Goal: Task Accomplishment & Management: Manage account settings

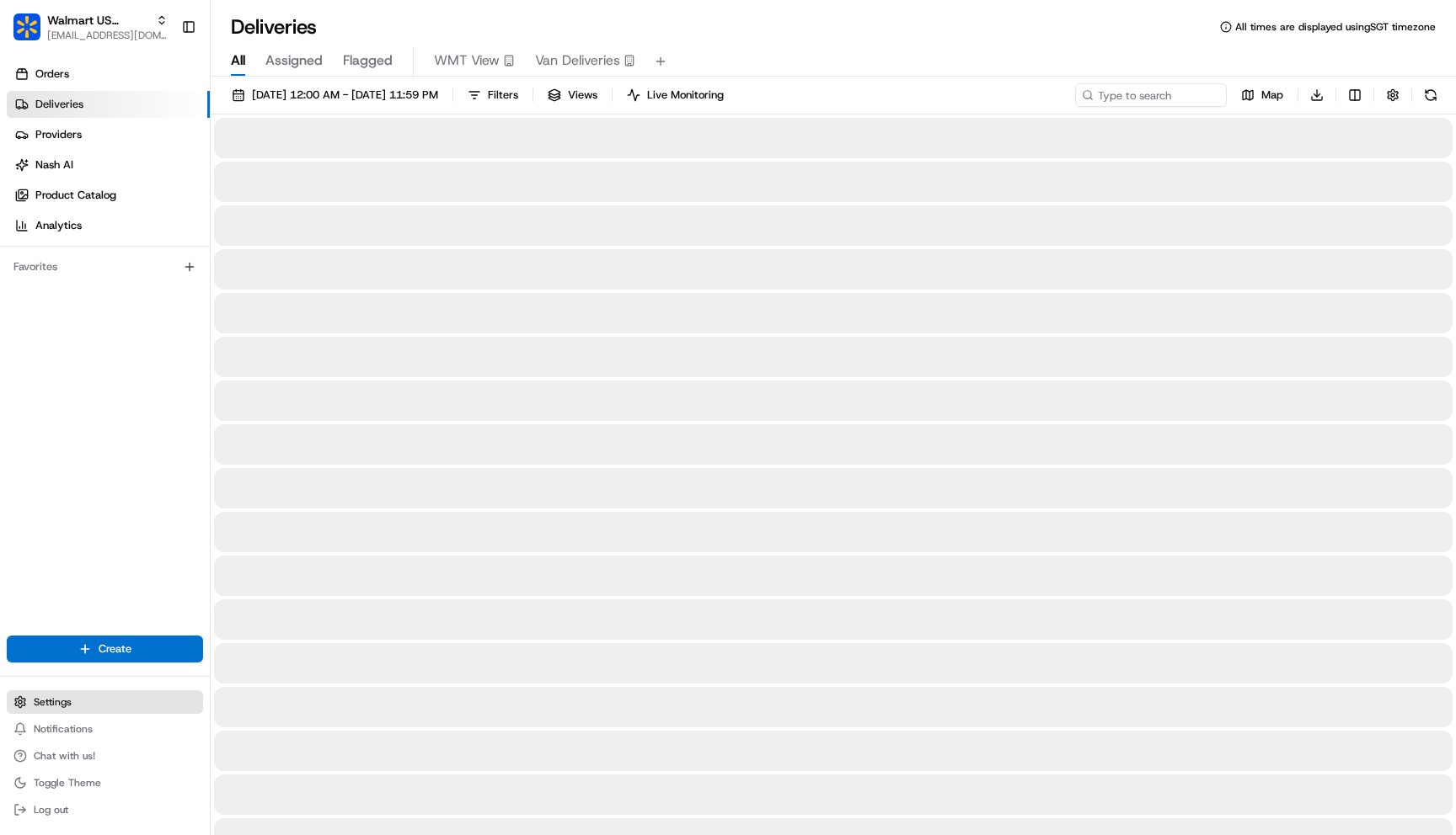
click at [78, 710] on button "Settings" at bounding box center [105, 702] width 196 height 24
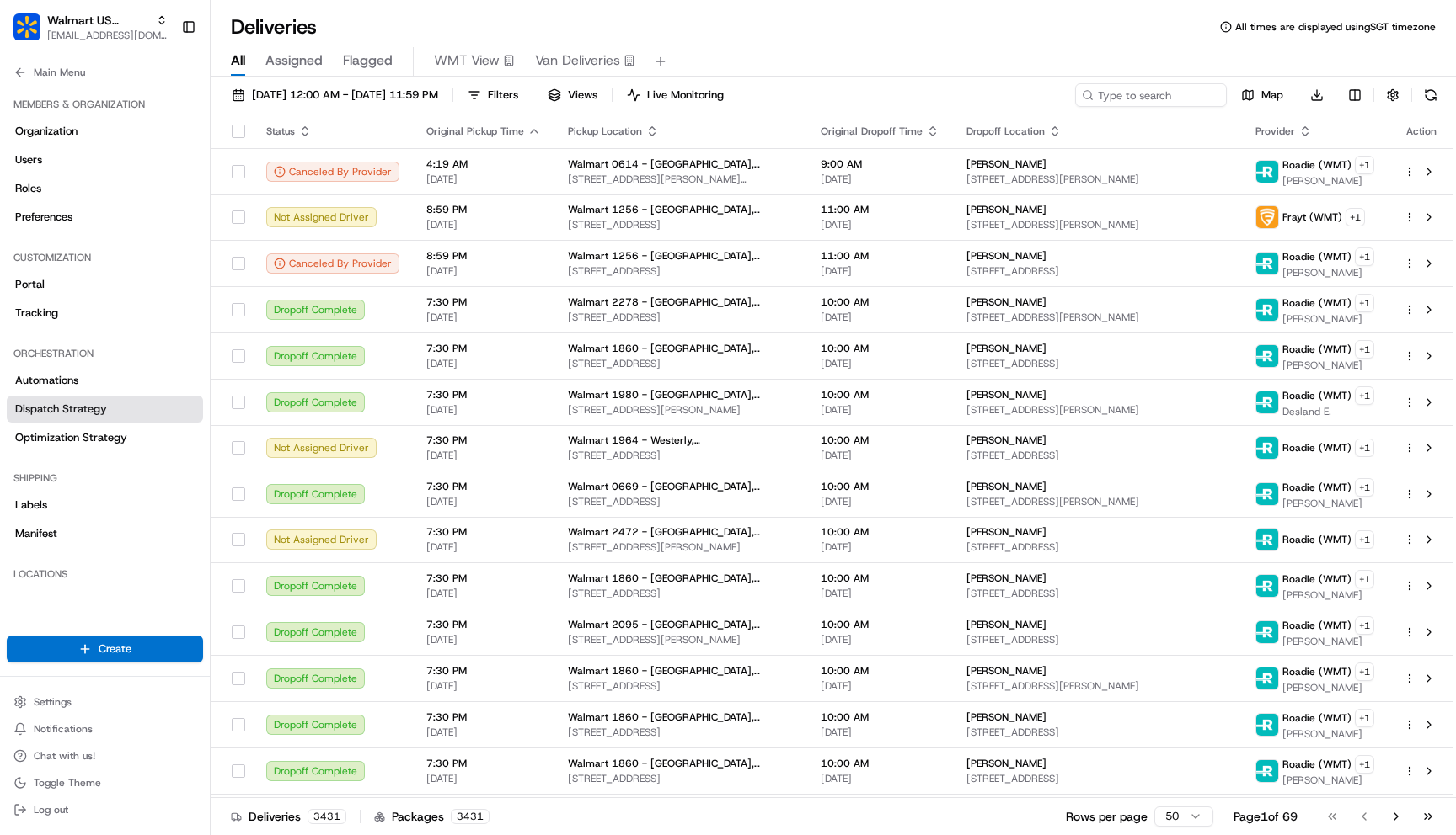
scroll to position [384, 0]
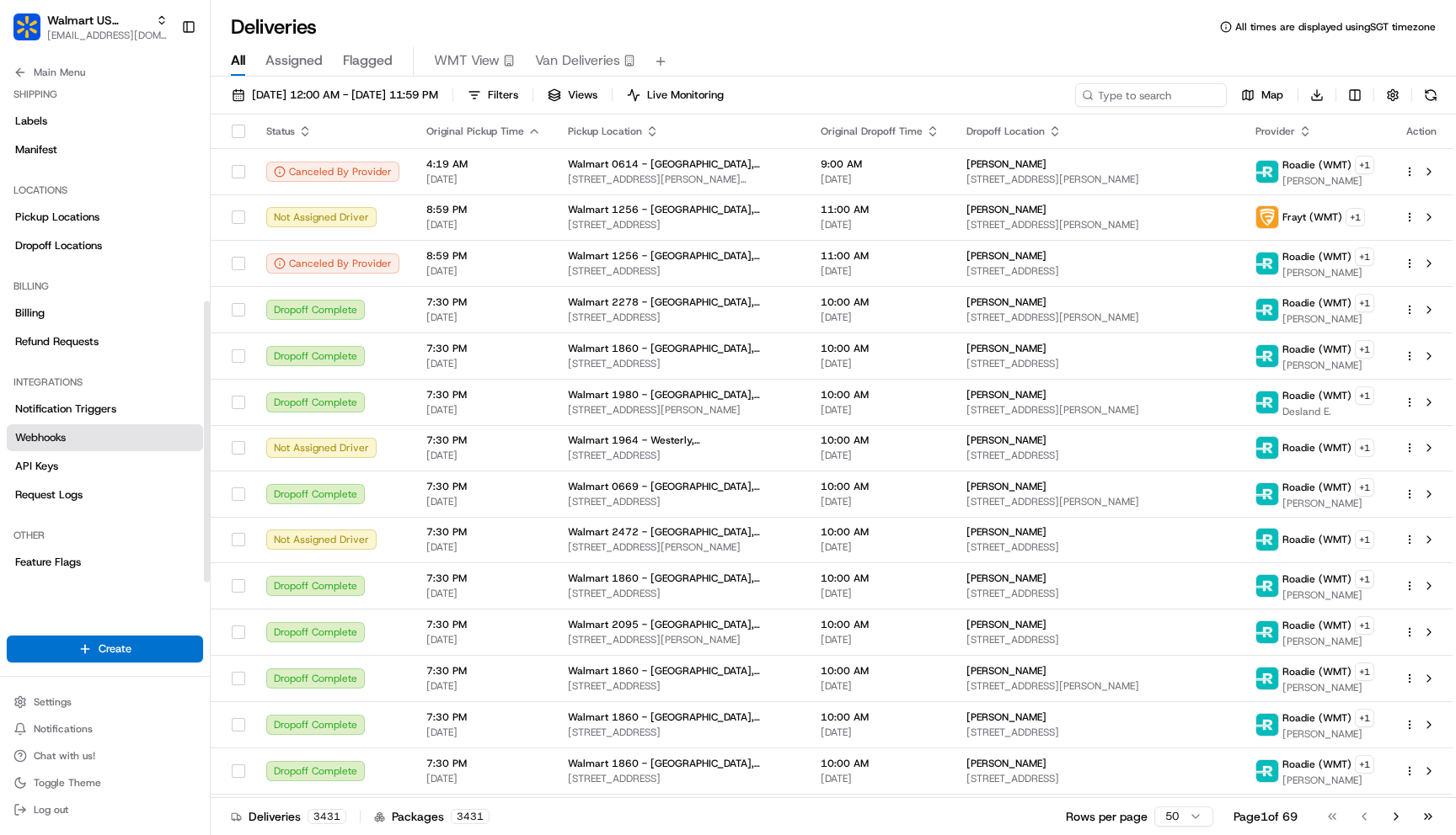
click at [78, 450] on link "Webhooks" at bounding box center [105, 437] width 196 height 27
